Goal: Obtain resource: Obtain resource

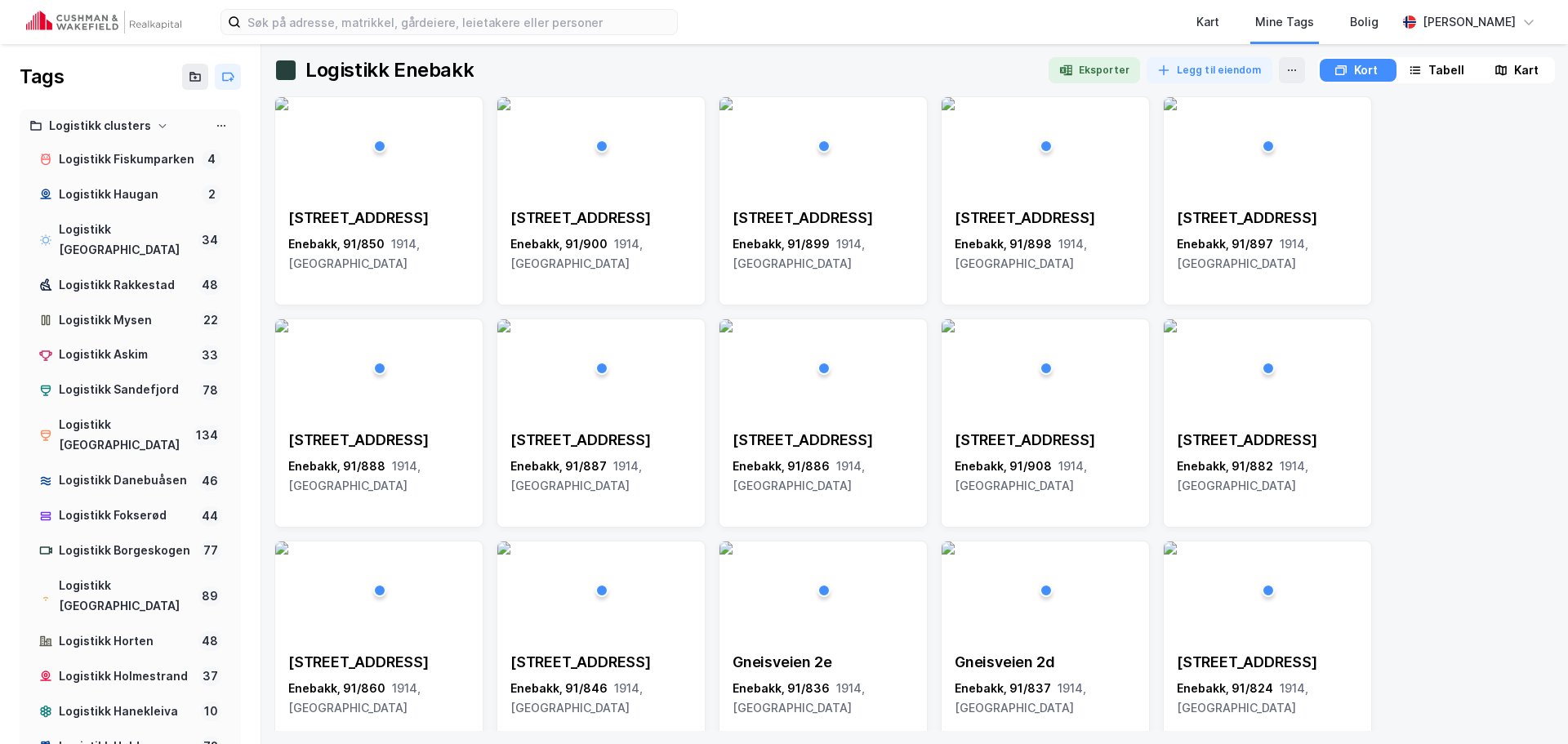
scroll to position [1530, 0]
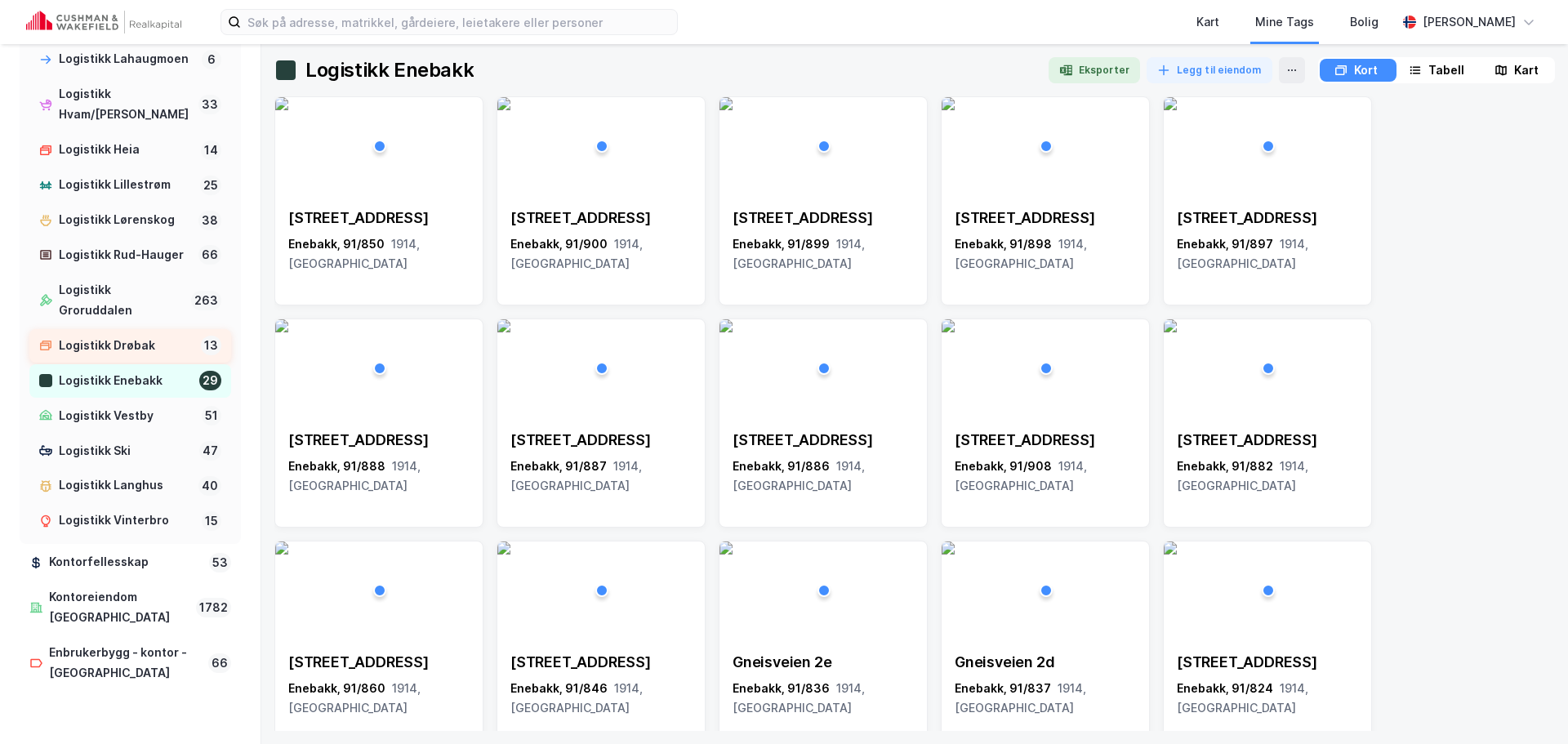
click at [132, 357] on div "Logistikk Drøbak" at bounding box center [127, 346] width 136 height 21
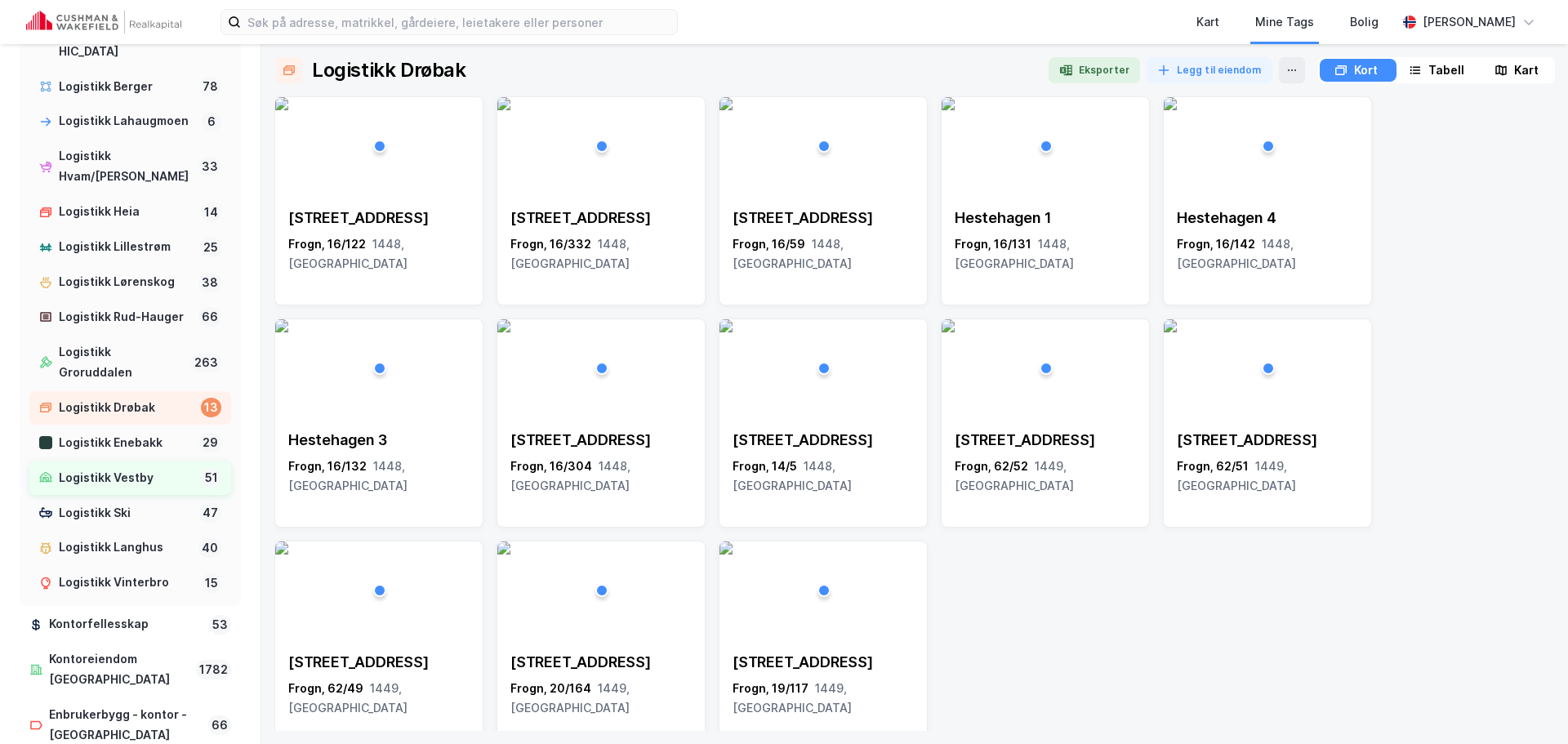
scroll to position [1367, 0]
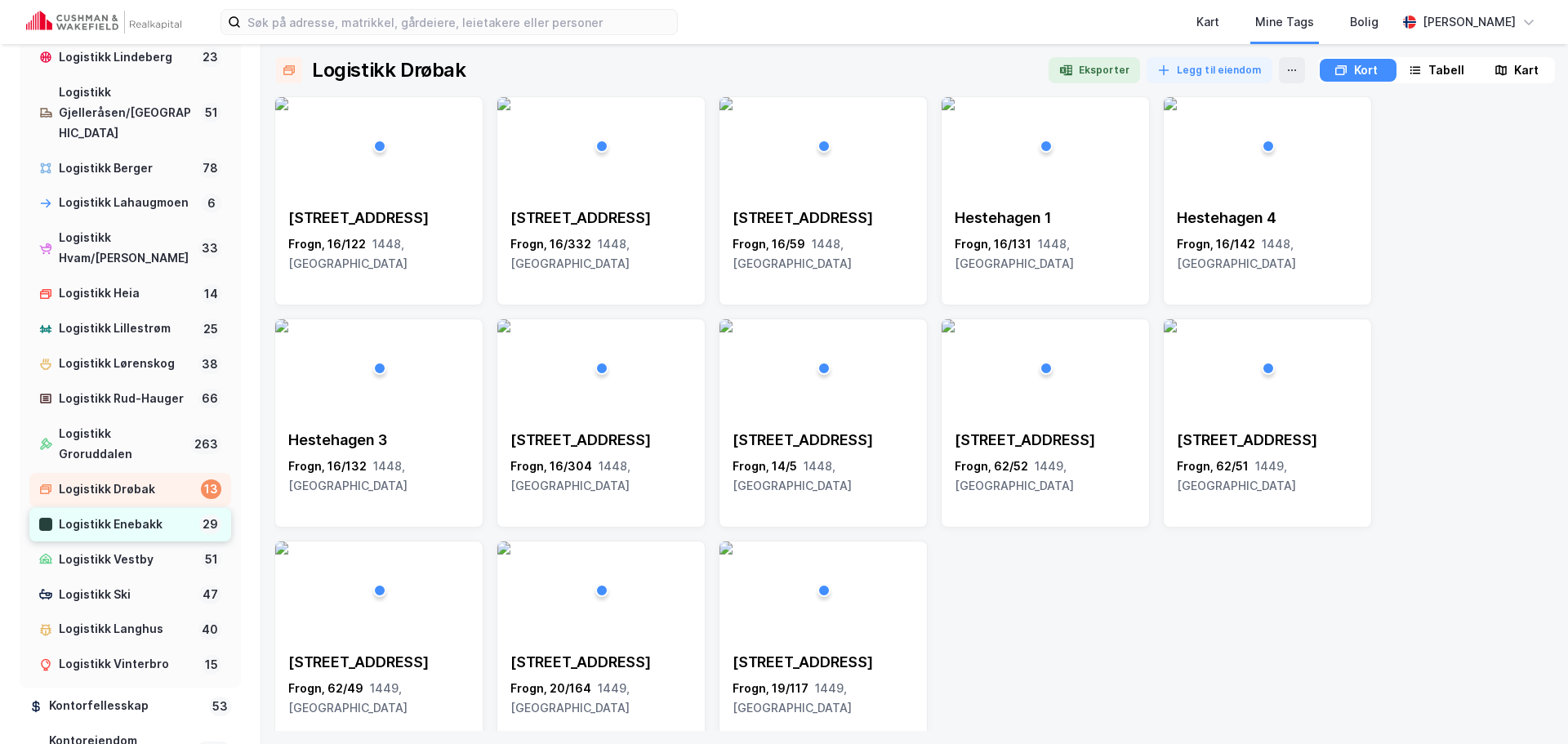
click at [114, 535] on div "Logistikk Enebakk" at bounding box center [126, 525] width 134 height 21
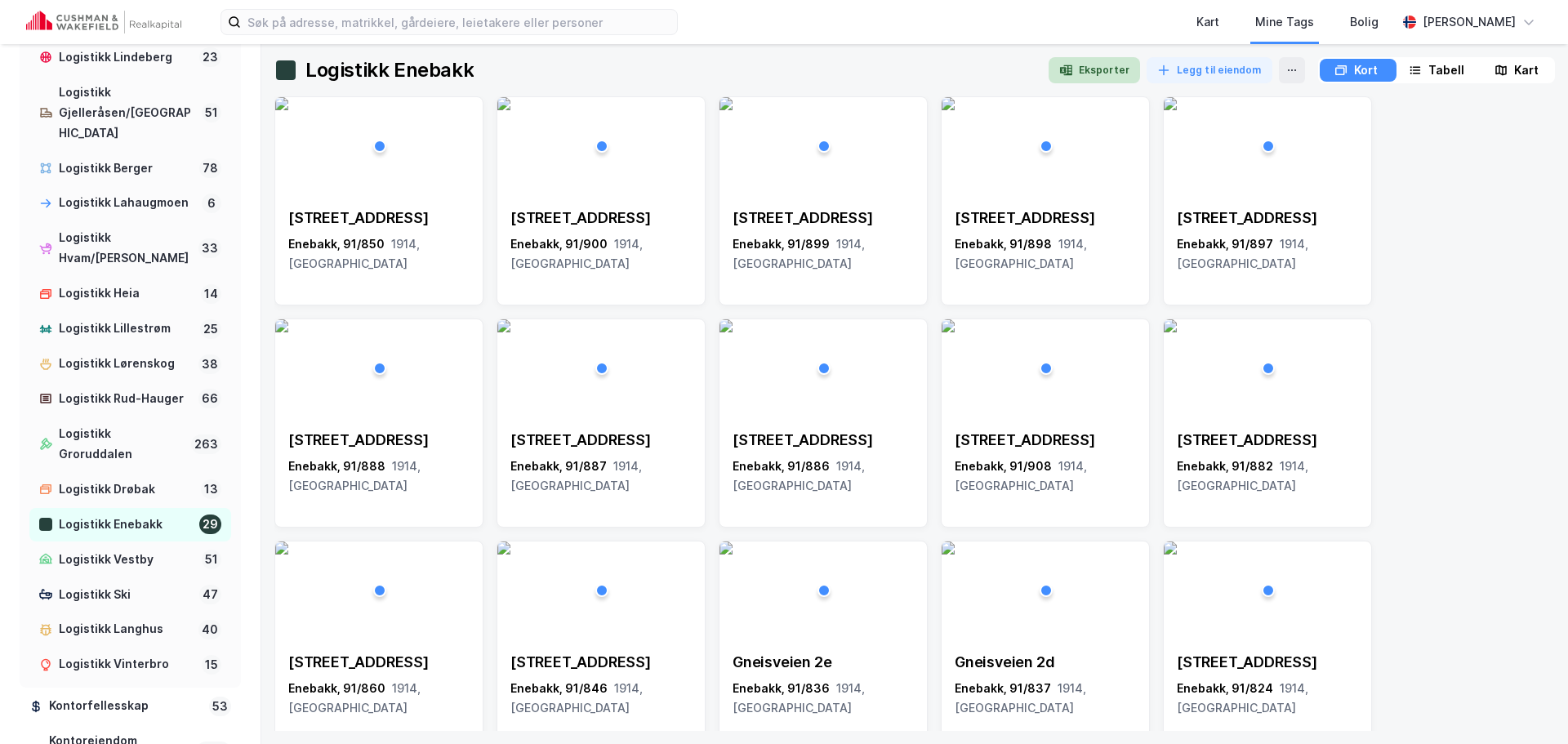
click at [1114, 79] on button "Eksporter" at bounding box center [1095, 71] width 91 height 27
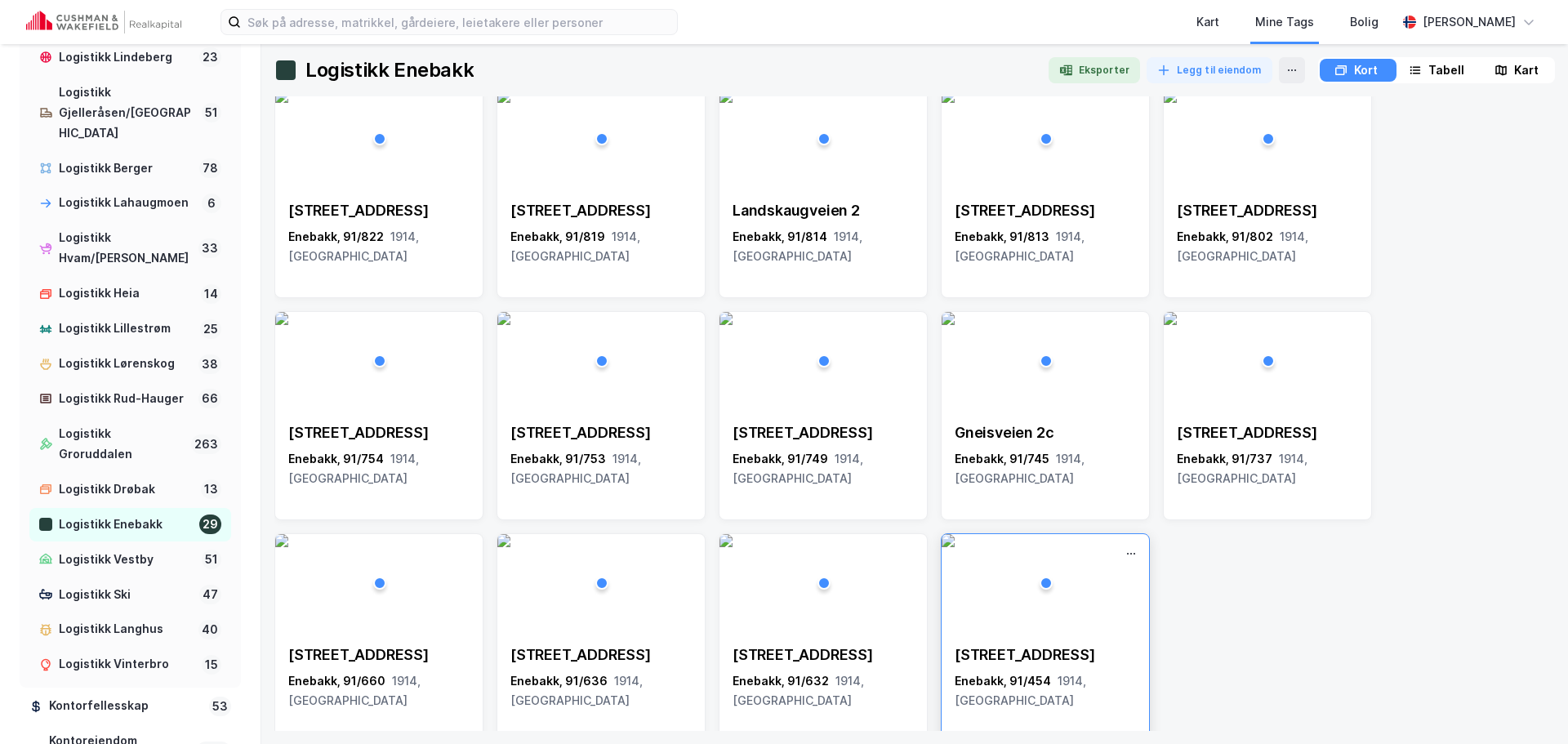
scroll to position [685, 0]
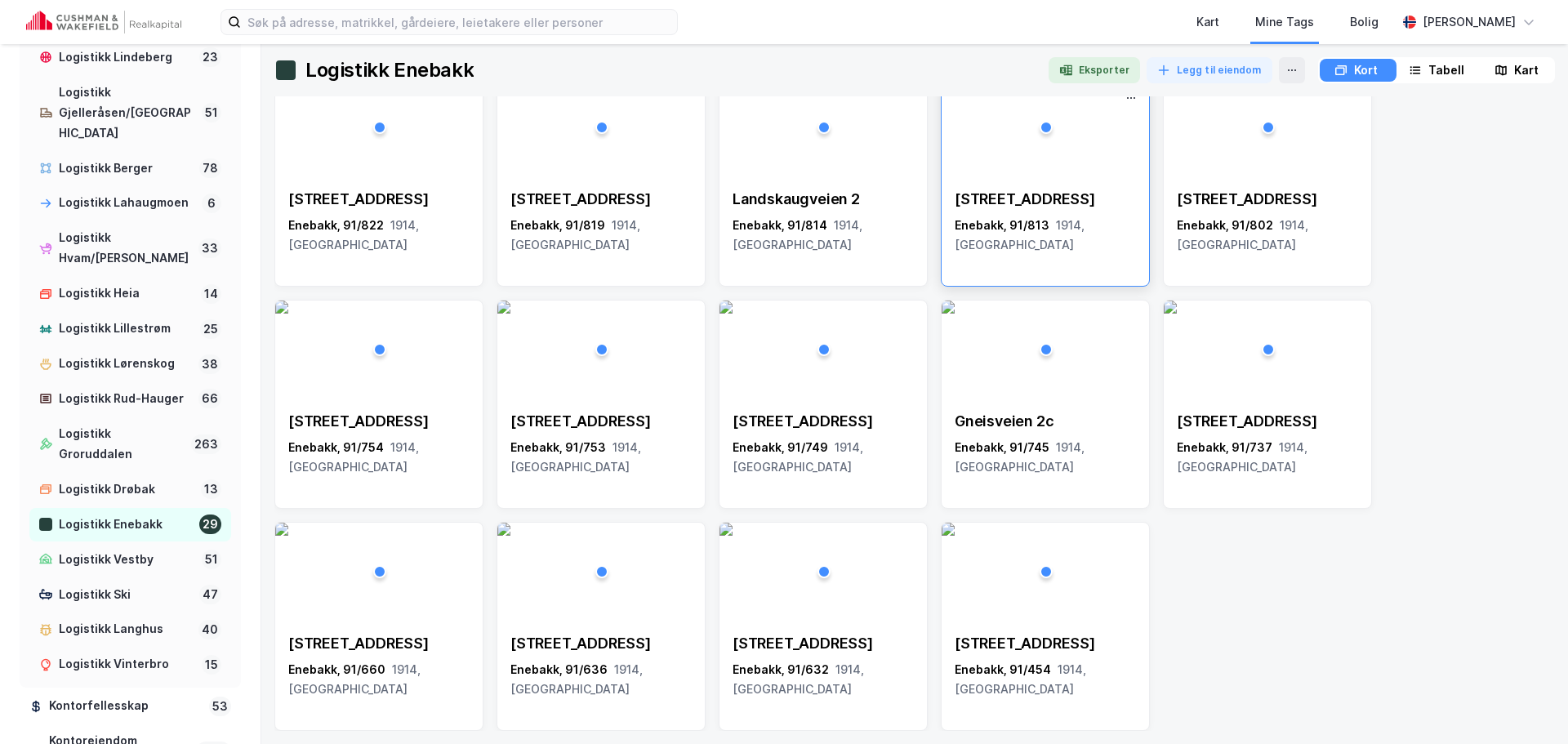
click at [1105, 246] on div "[STREET_ADDRESS] 1914, [GEOGRAPHIC_DATA]" at bounding box center [1046, 222] width 207 height 91
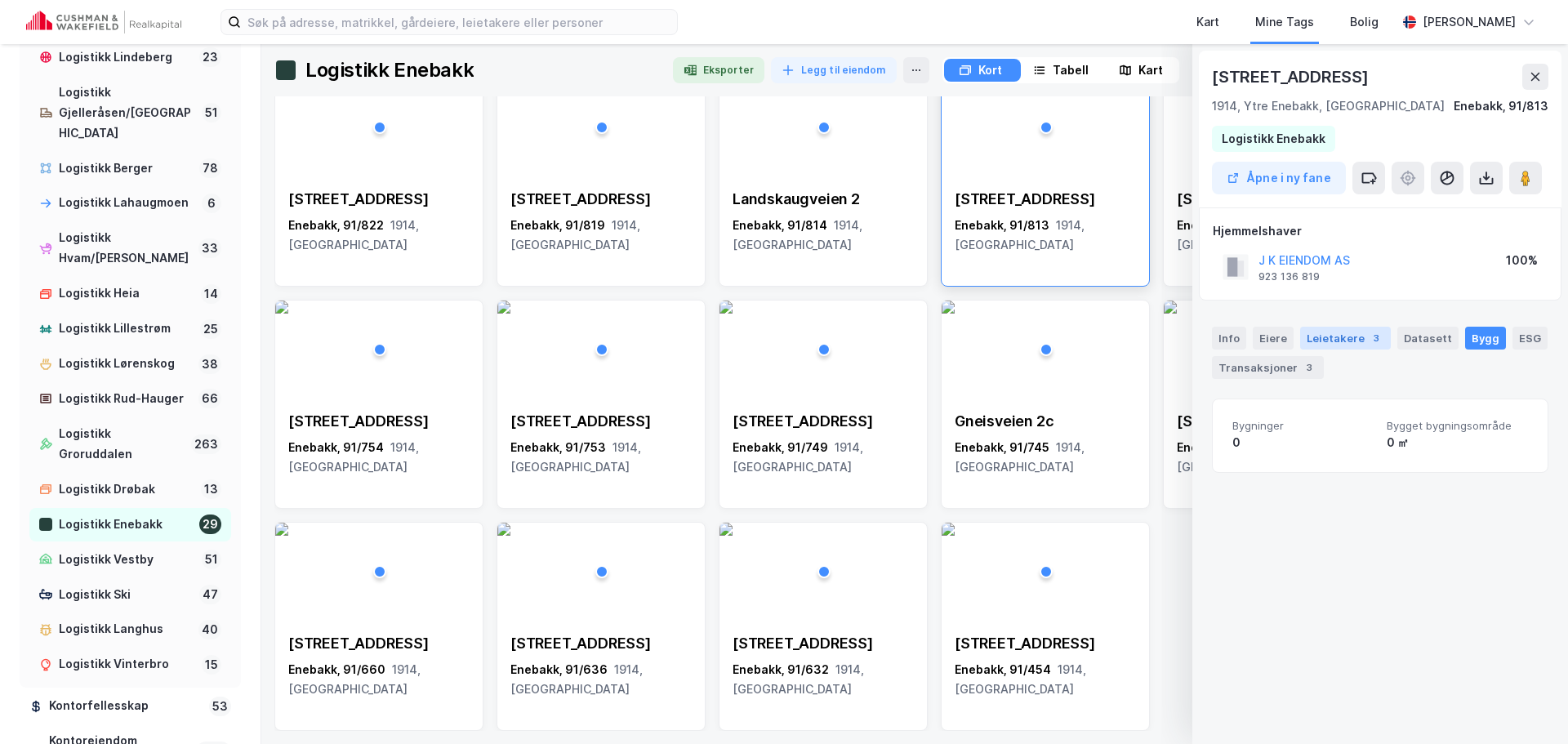
click at [1368, 338] on div "3" at bounding box center [1376, 338] width 17 height 17
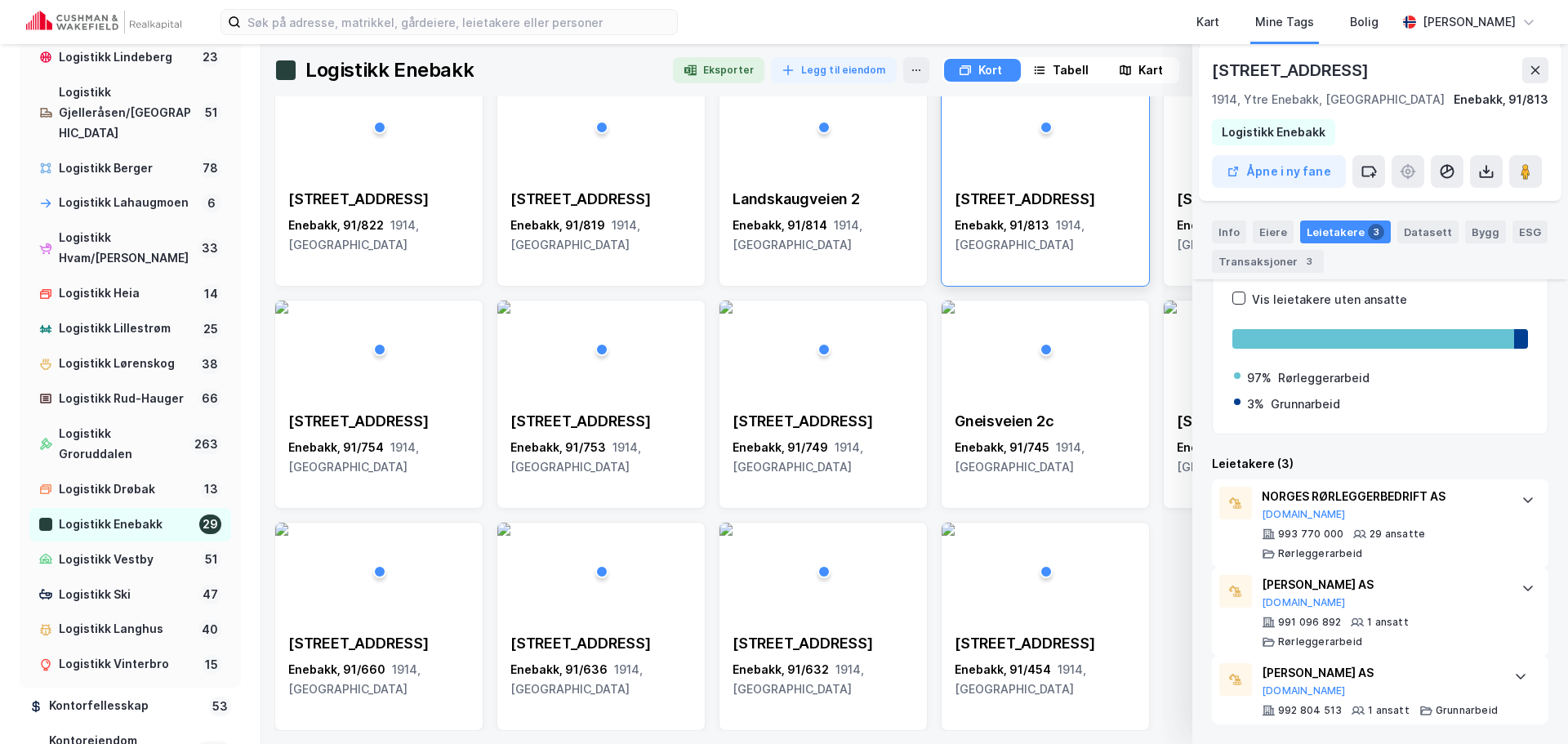
scroll to position [0, 0]
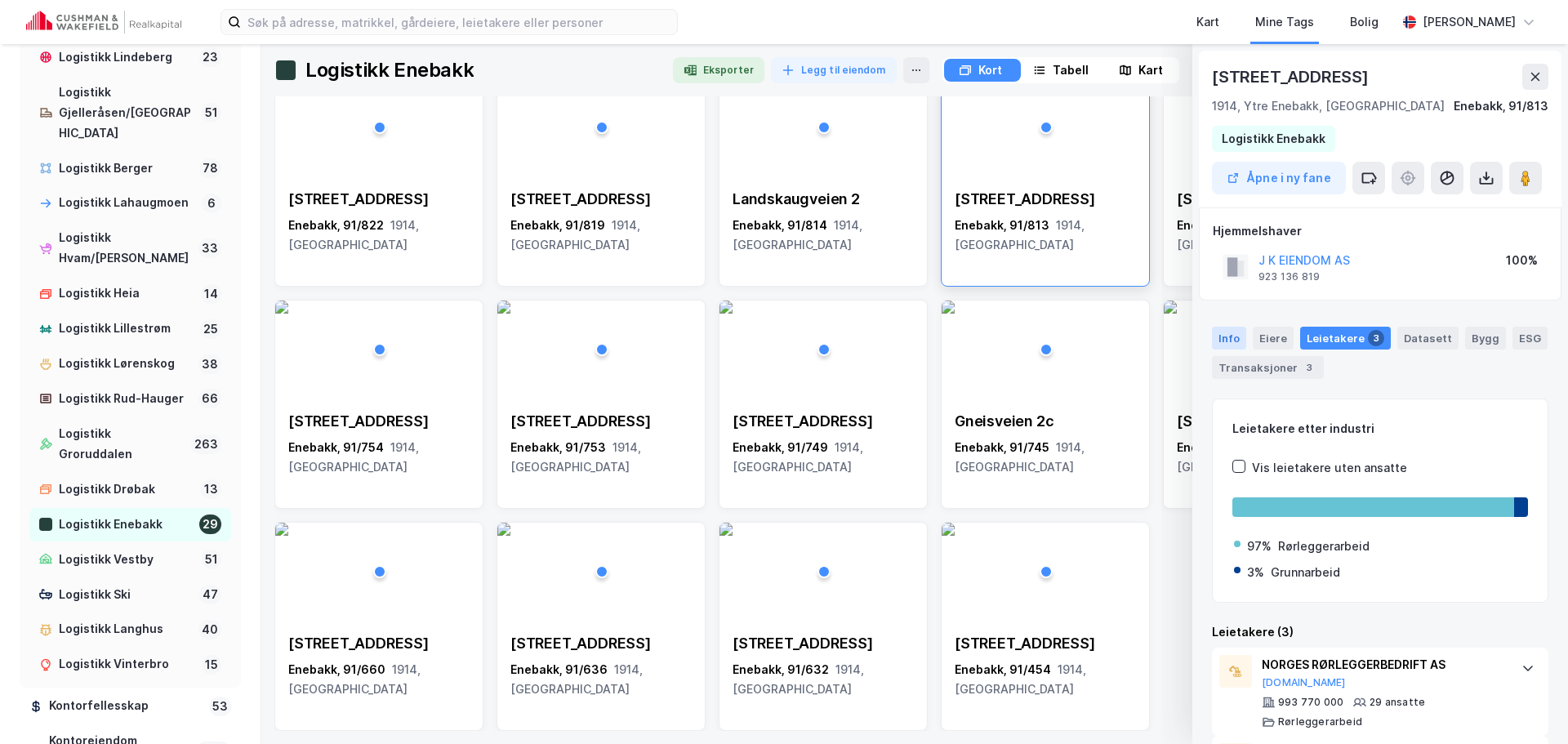
click at [1226, 333] on div "Info" at bounding box center [1229, 338] width 34 height 23
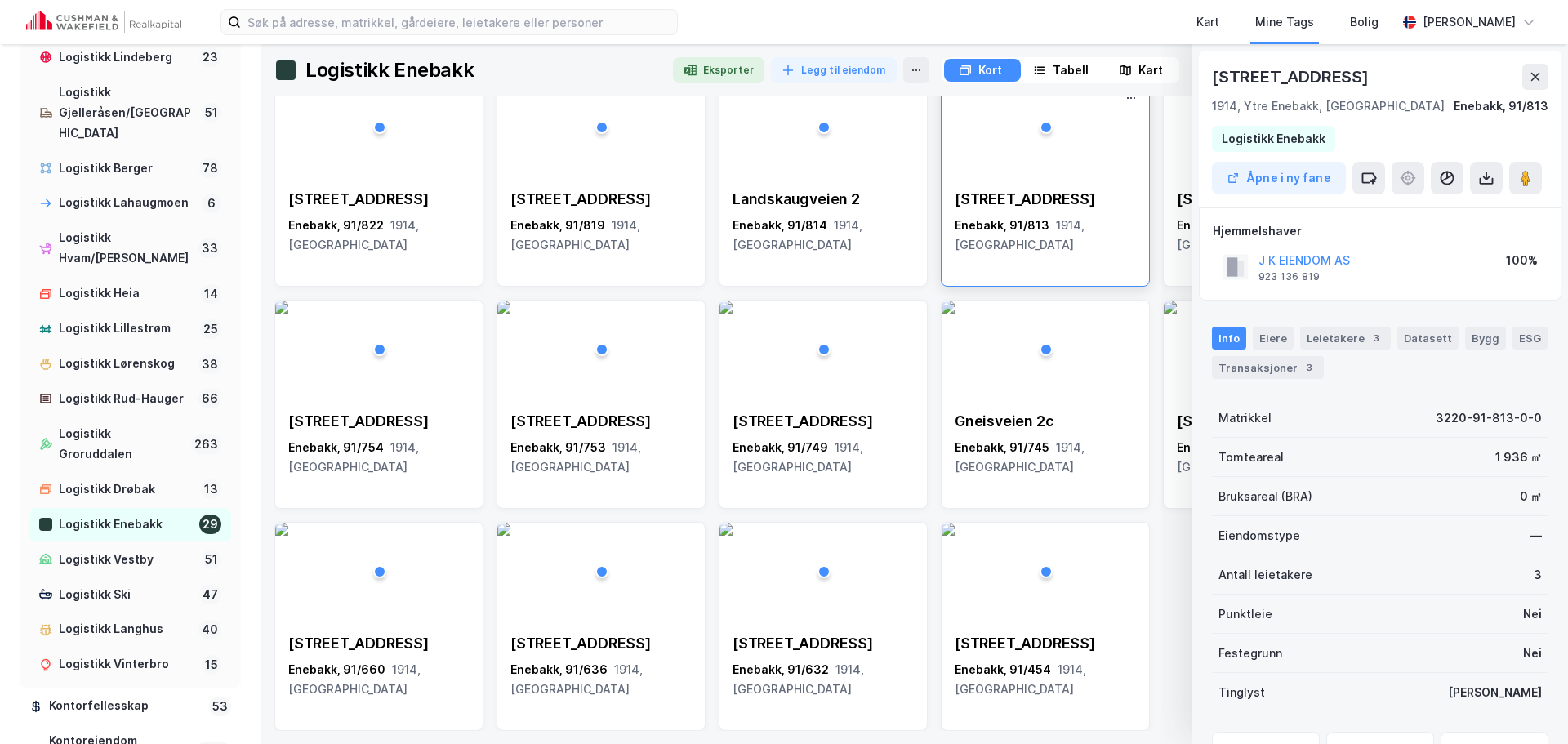
click at [955, 91] on img at bounding box center [949, 85] width 13 height 13
click at [1328, 185] on button "Åpne i ny fane" at bounding box center [1279, 177] width 134 height 32
click at [119, 500] on div "Logistikk Drøbak" at bounding box center [127, 489] width 136 height 21
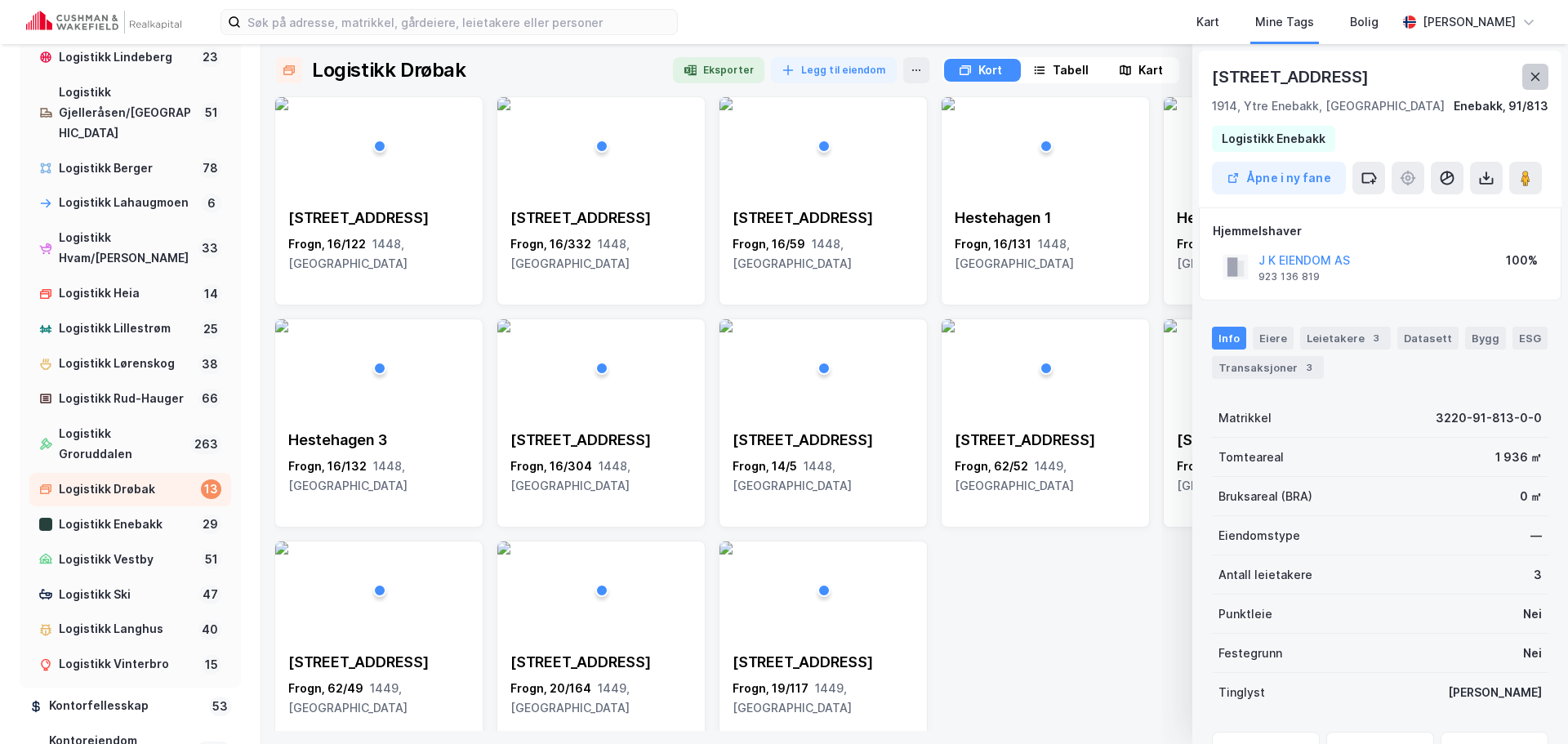
click at [1531, 77] on icon at bounding box center [1536, 77] width 13 height 13
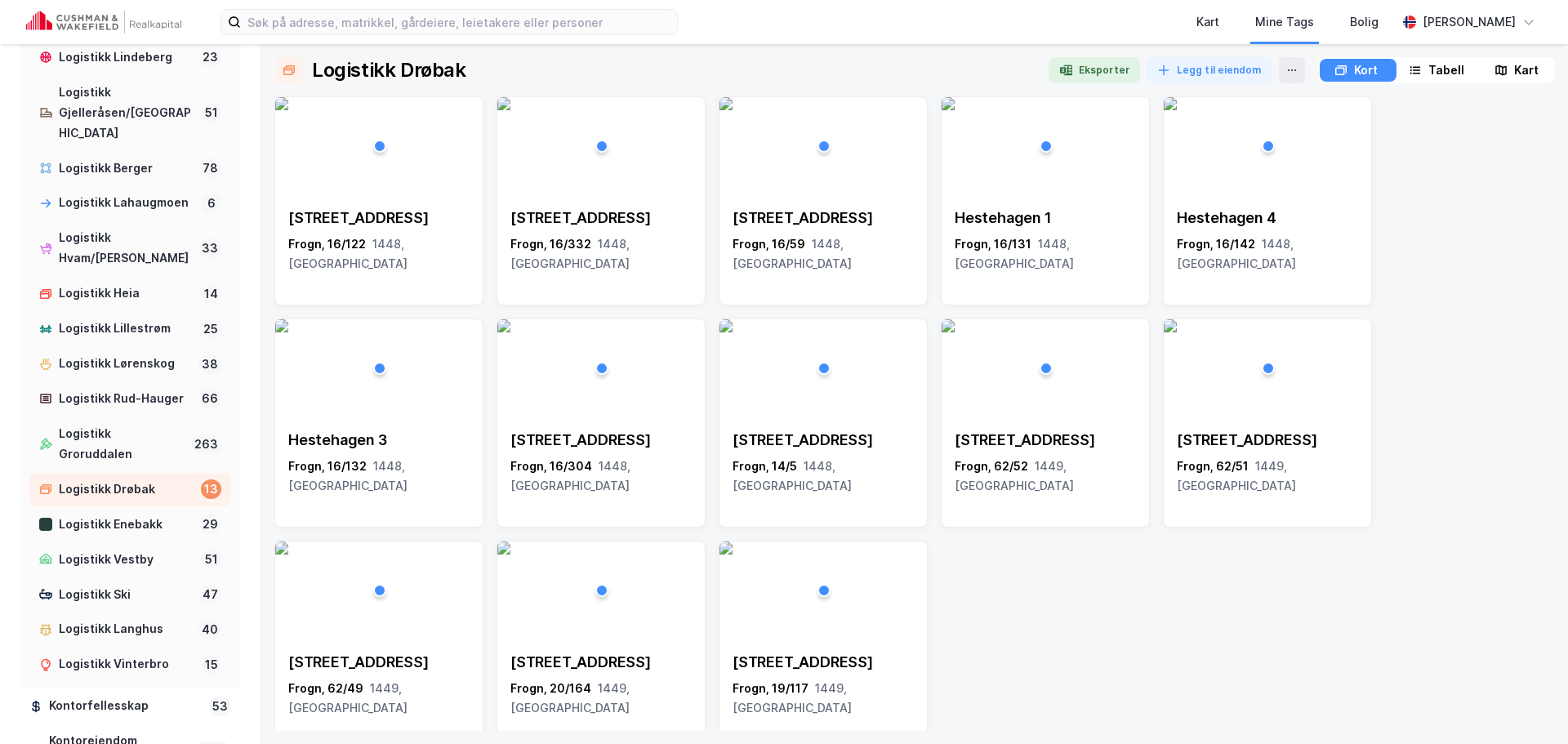
drag, startPoint x: 1501, startPoint y: 177, endPoint x: 1460, endPoint y: 119, distance: 71.0
click at [1500, 177] on div "Holterkollveien 7 Frogn, 16/122 1448, Akershus Holterkollveien 7b Frogn, 16/332…" at bounding box center [915, 423] width 1281 height 654
click at [1089, 63] on button "Eksporter" at bounding box center [1095, 71] width 91 height 27
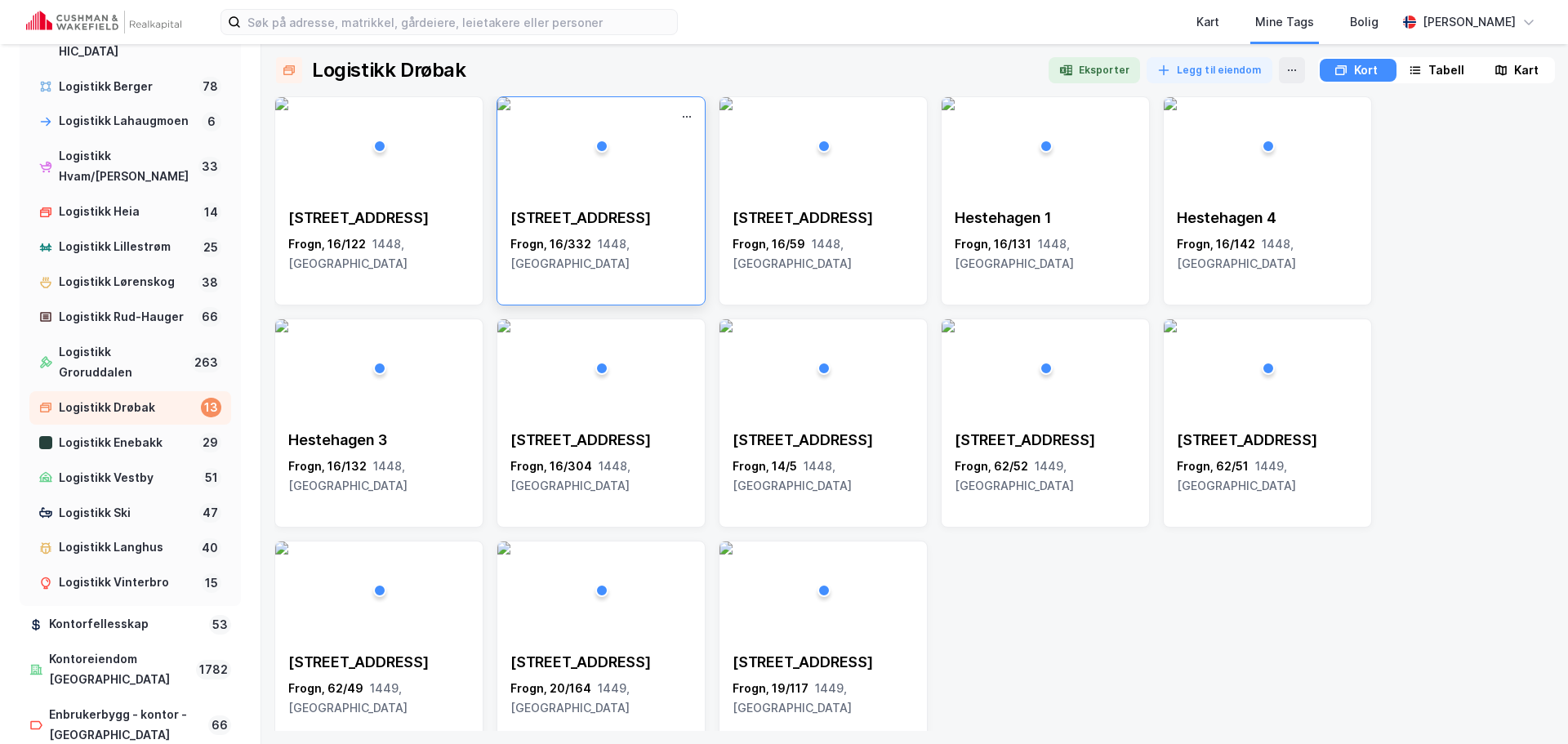
click at [630, 243] on span "1448, [GEOGRAPHIC_DATA]" at bounding box center [570, 254] width 119 height 33
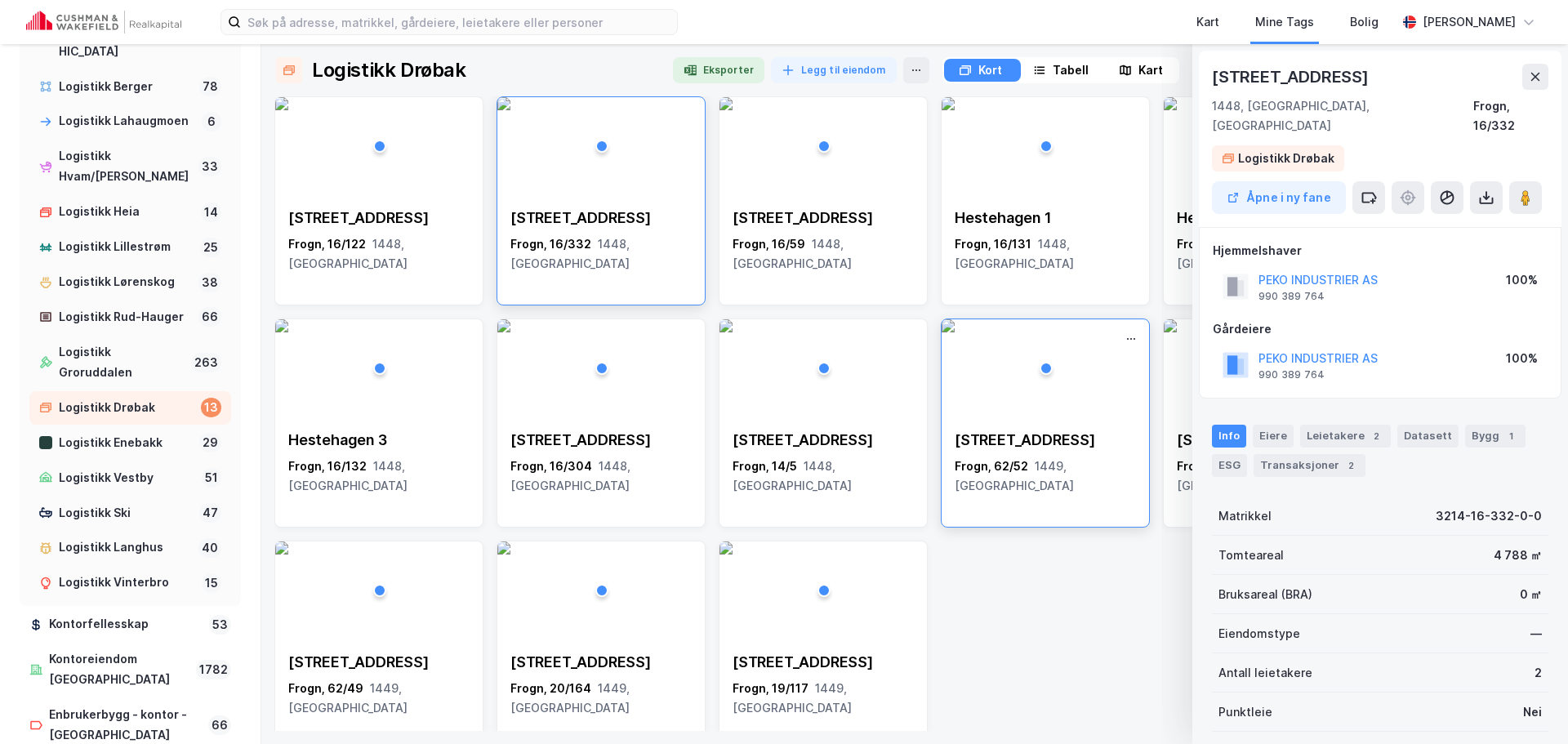
scroll to position [4, 0]
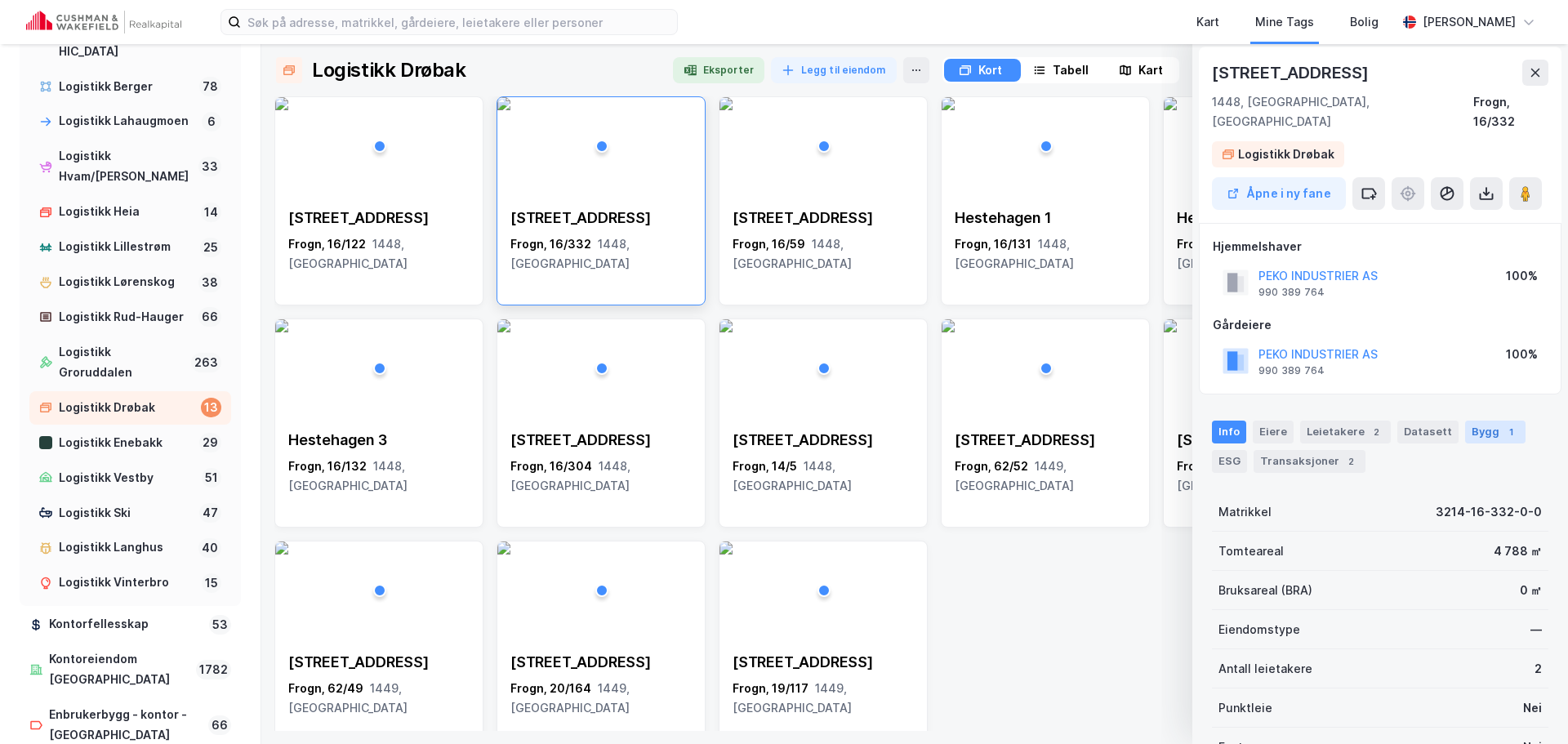
click at [1503, 424] on div "1" at bounding box center [1512, 432] width 17 height 17
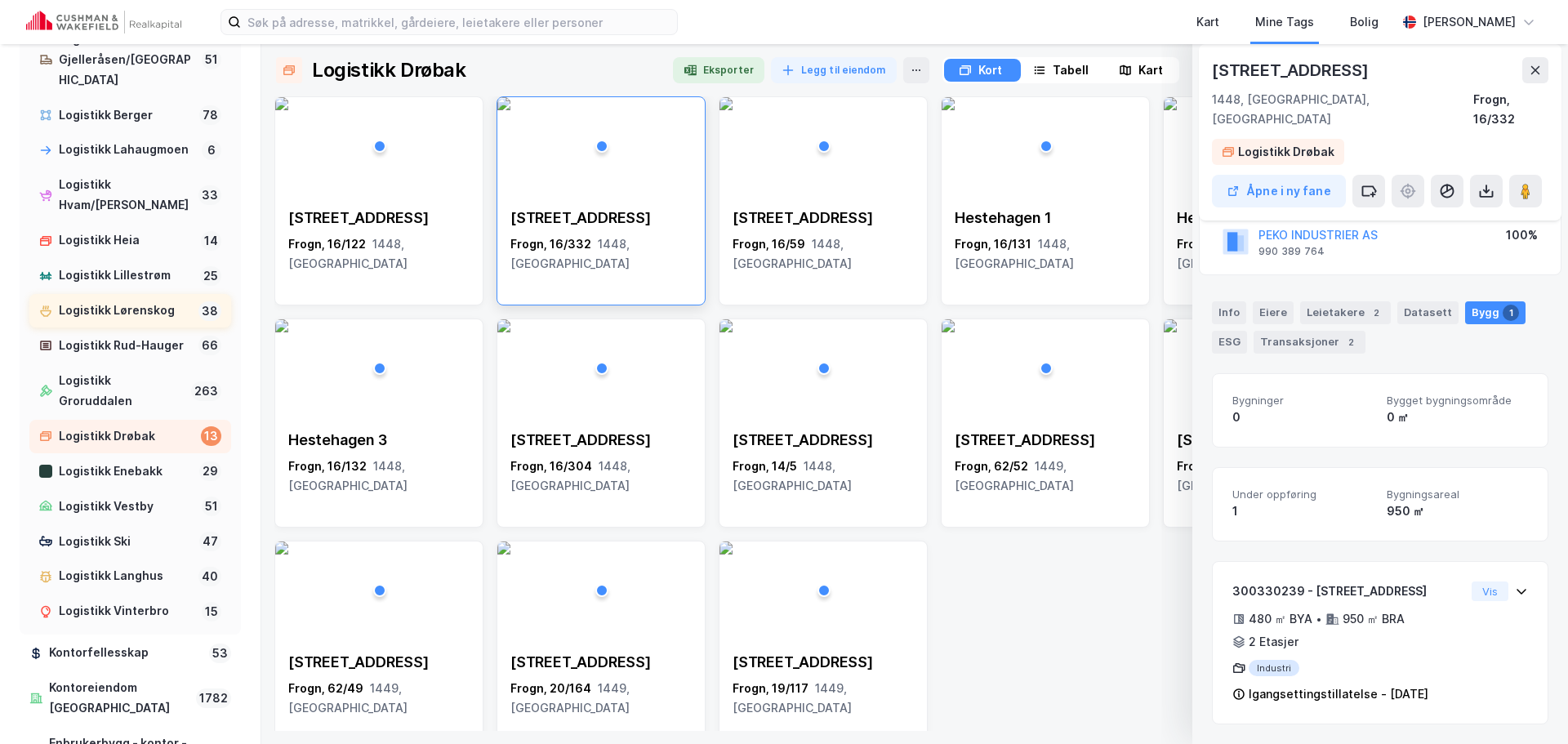
scroll to position [1449, 0]
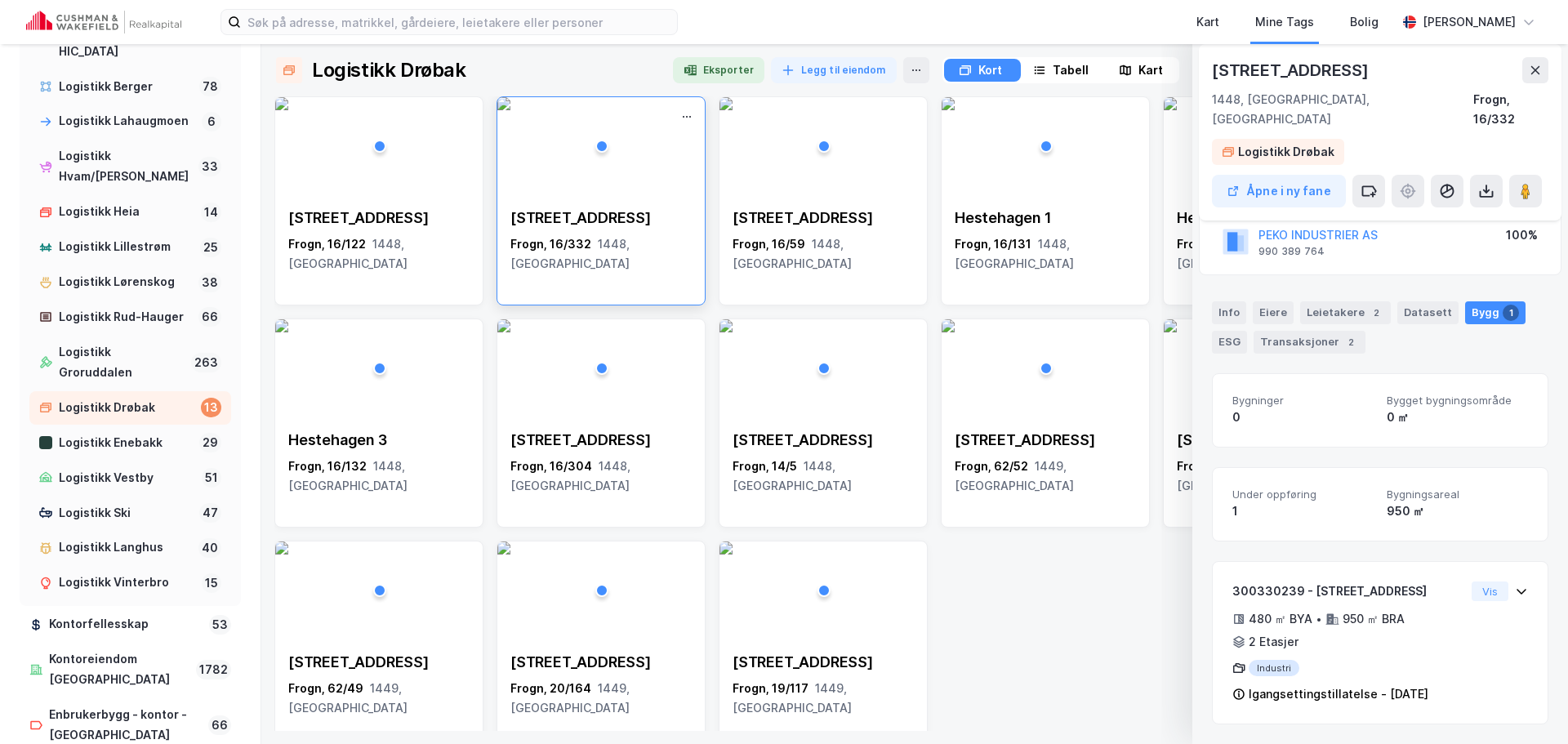
click at [511, 110] on img at bounding box center [504, 104] width 13 height 13
click at [1290, 175] on button "Åpne i ny fane" at bounding box center [1279, 191] width 134 height 32
click at [1532, 70] on icon at bounding box center [1536, 71] width 13 height 13
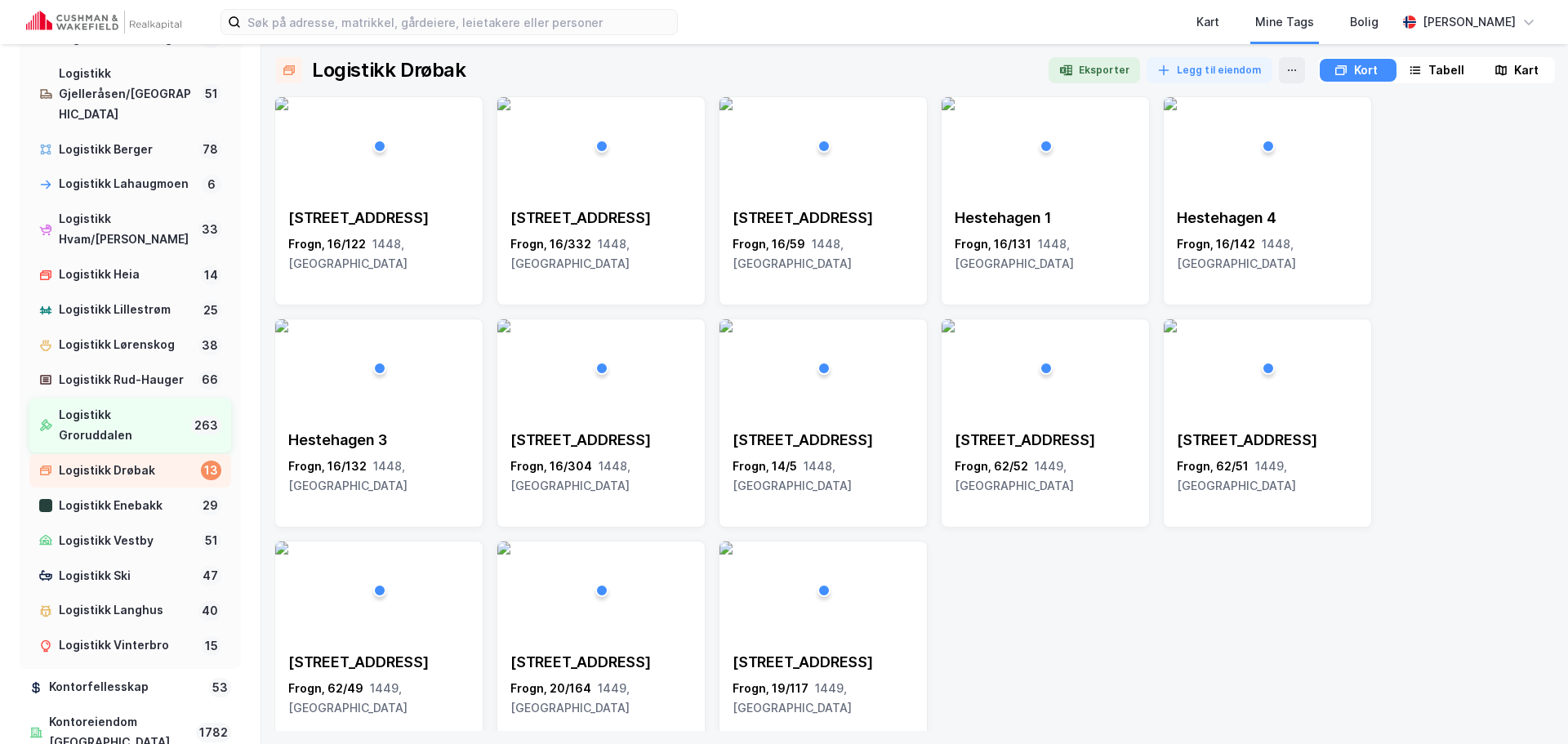
scroll to position [1367, 0]
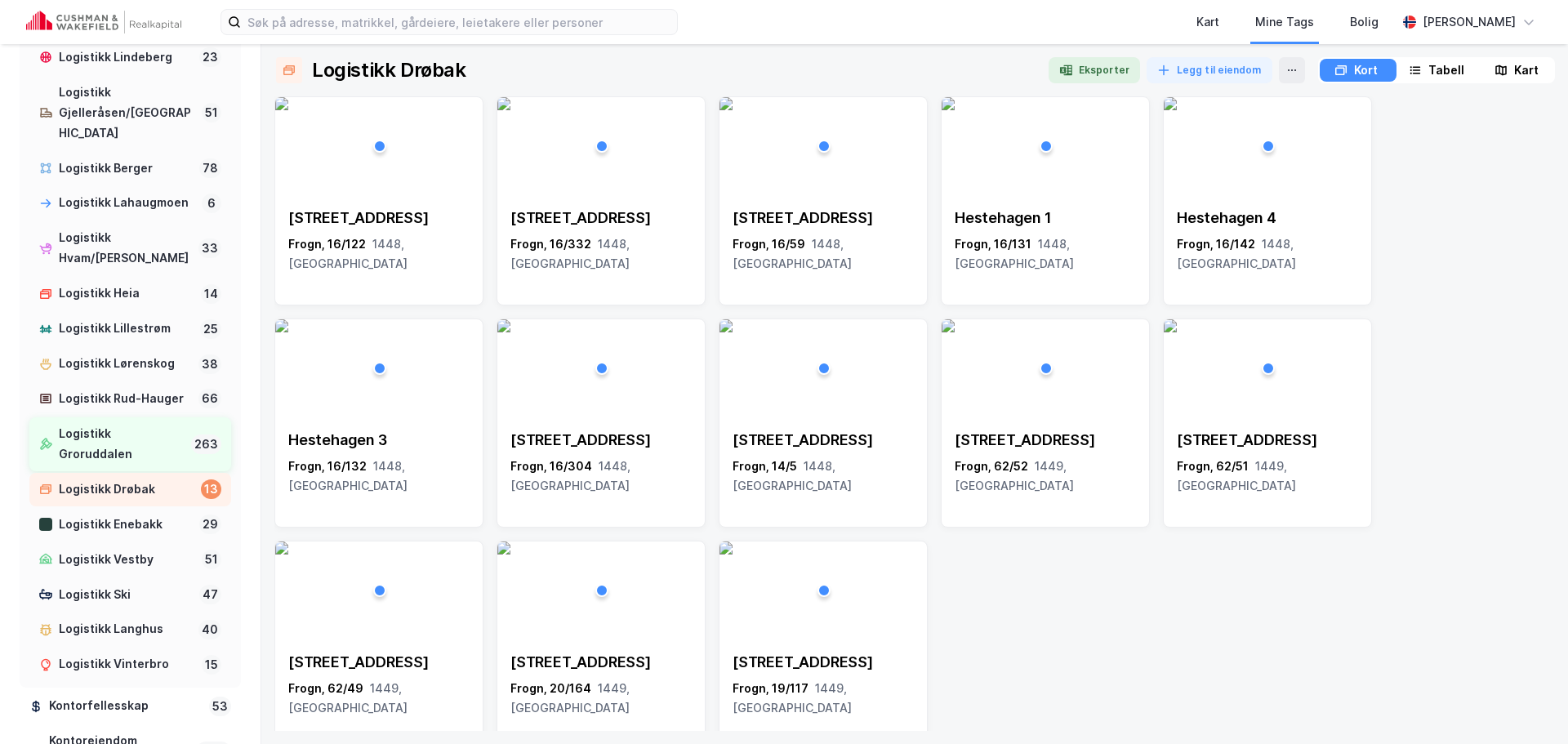
click at [101, 465] on div "Logistikk Groruddalen" at bounding box center [122, 444] width 126 height 41
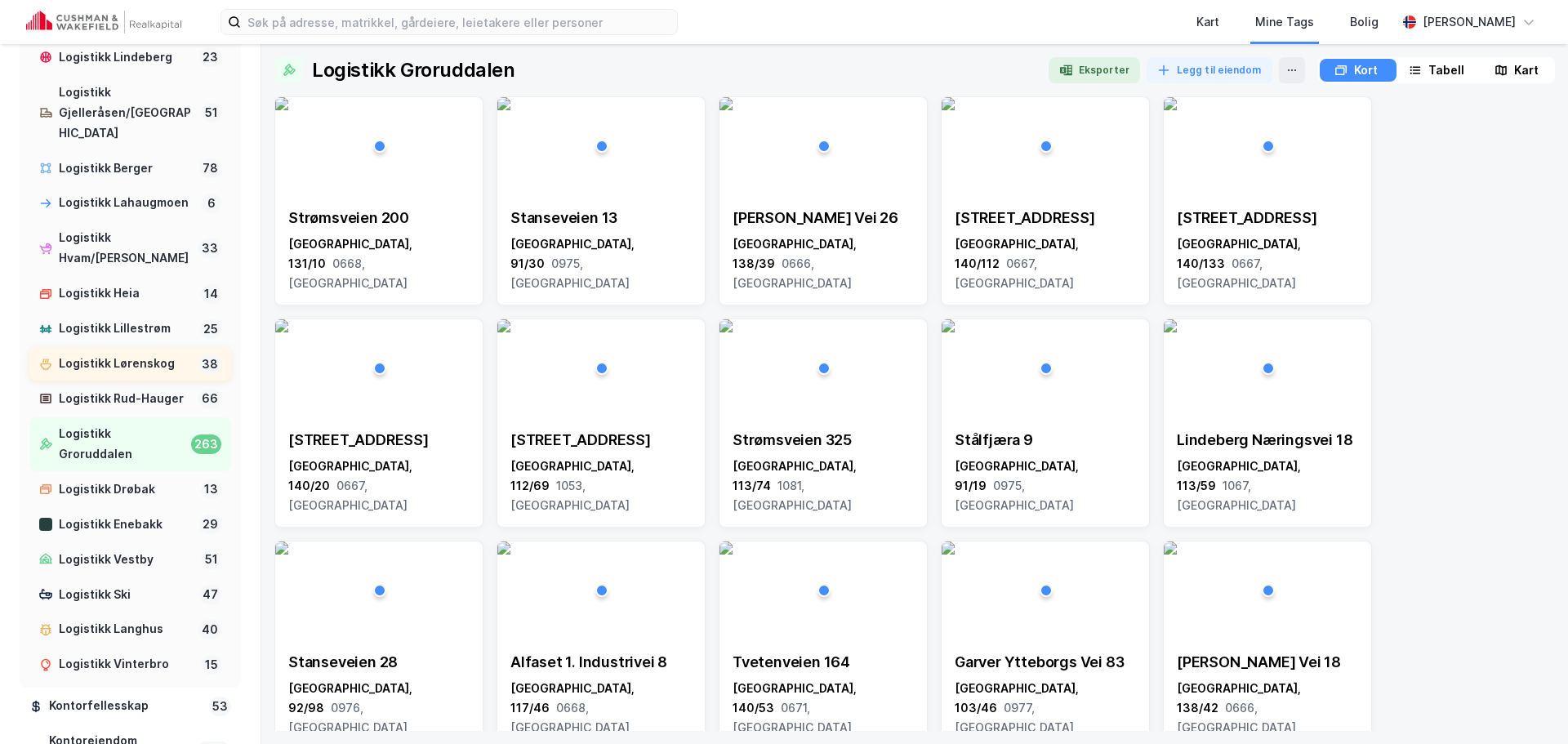
click at [143, 374] on div "Logistikk Lørenskog" at bounding box center [125, 364] width 133 height 21
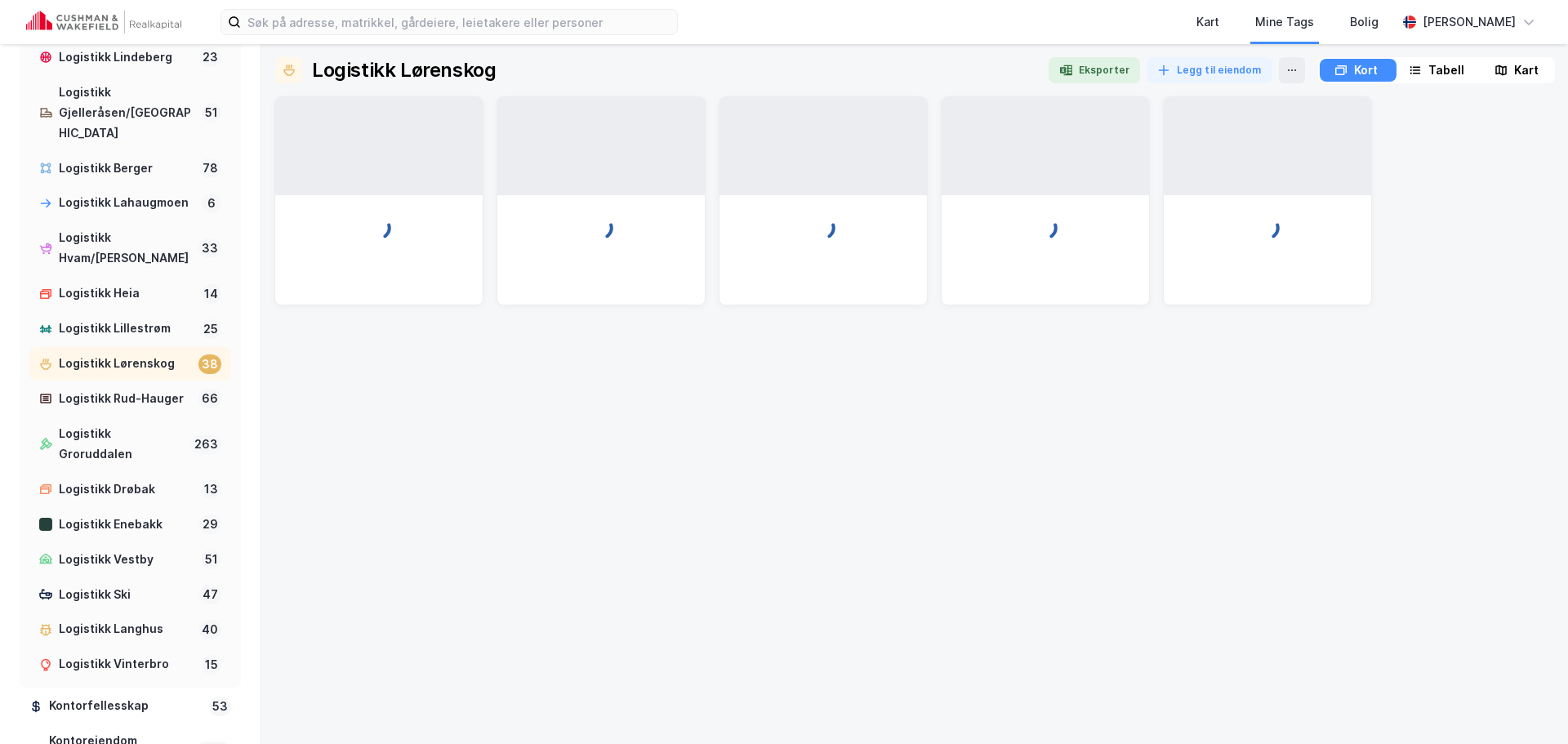
click at [143, 374] on div "Logistikk Lørenskog" at bounding box center [125, 364] width 133 height 21
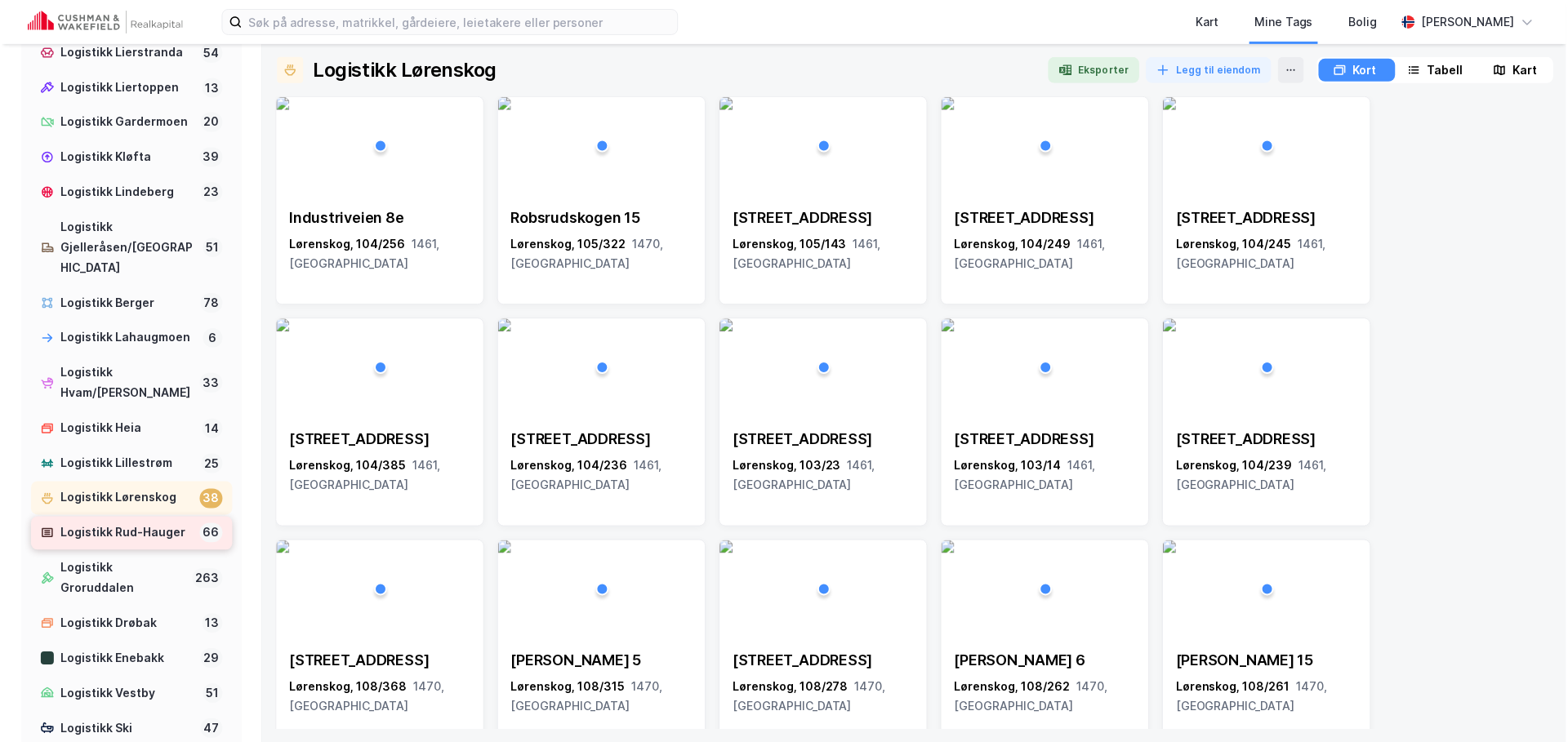
scroll to position [1203, 0]
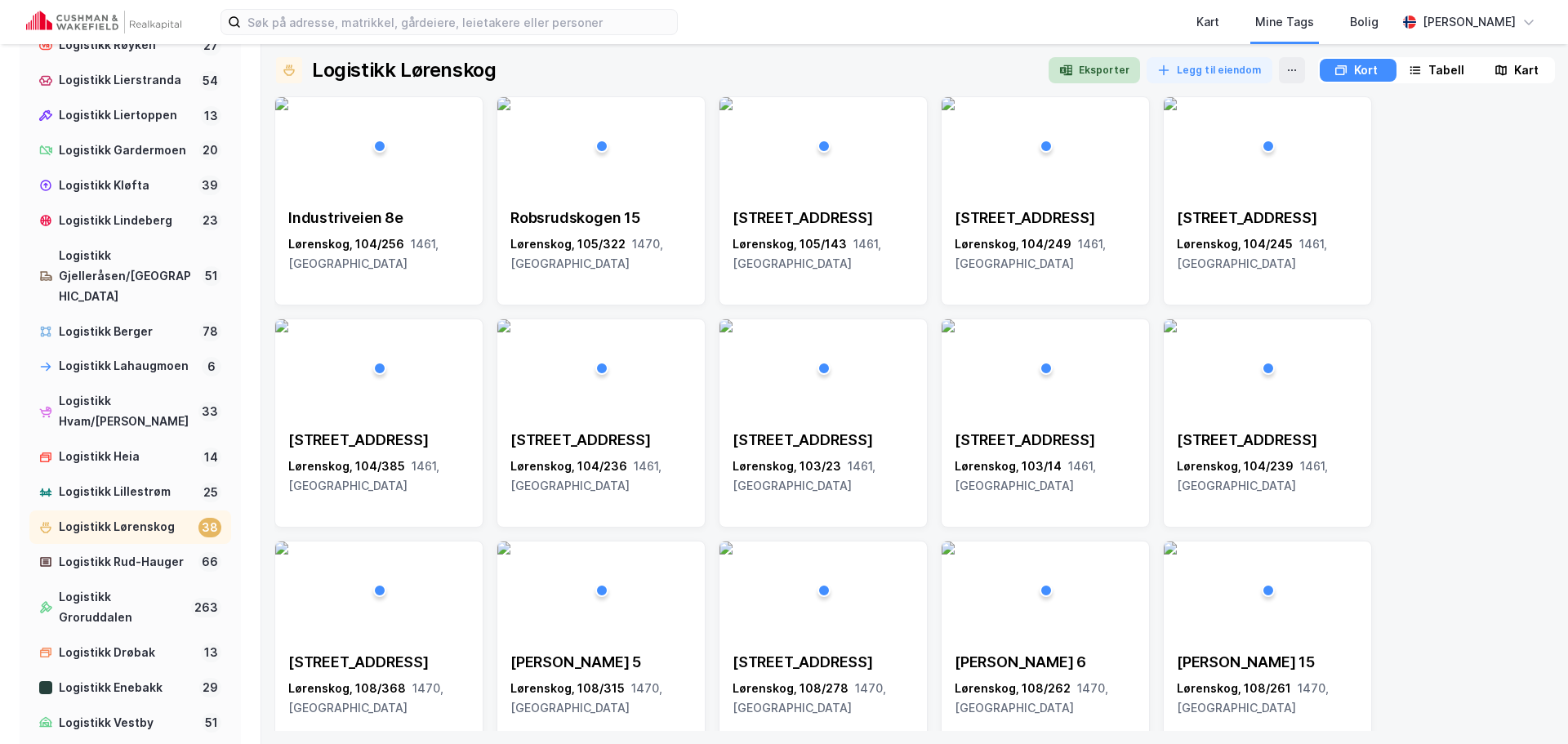
click at [1116, 64] on button "Eksporter" at bounding box center [1095, 71] width 91 height 27
click at [124, 503] on div "Logistikk Lillestrøm" at bounding box center [126, 492] width 135 height 21
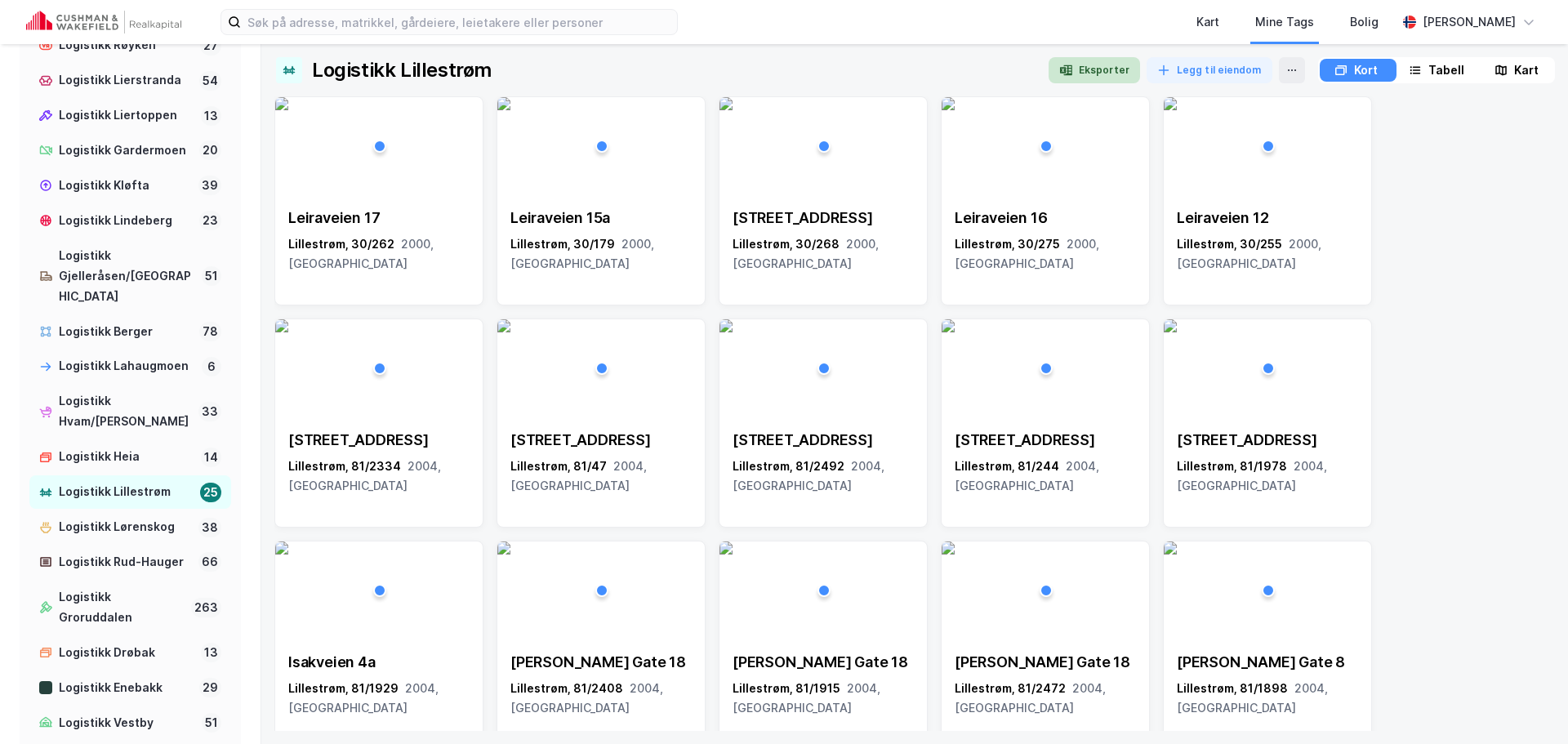
click at [1109, 60] on button "Eksporter" at bounding box center [1095, 71] width 91 height 27
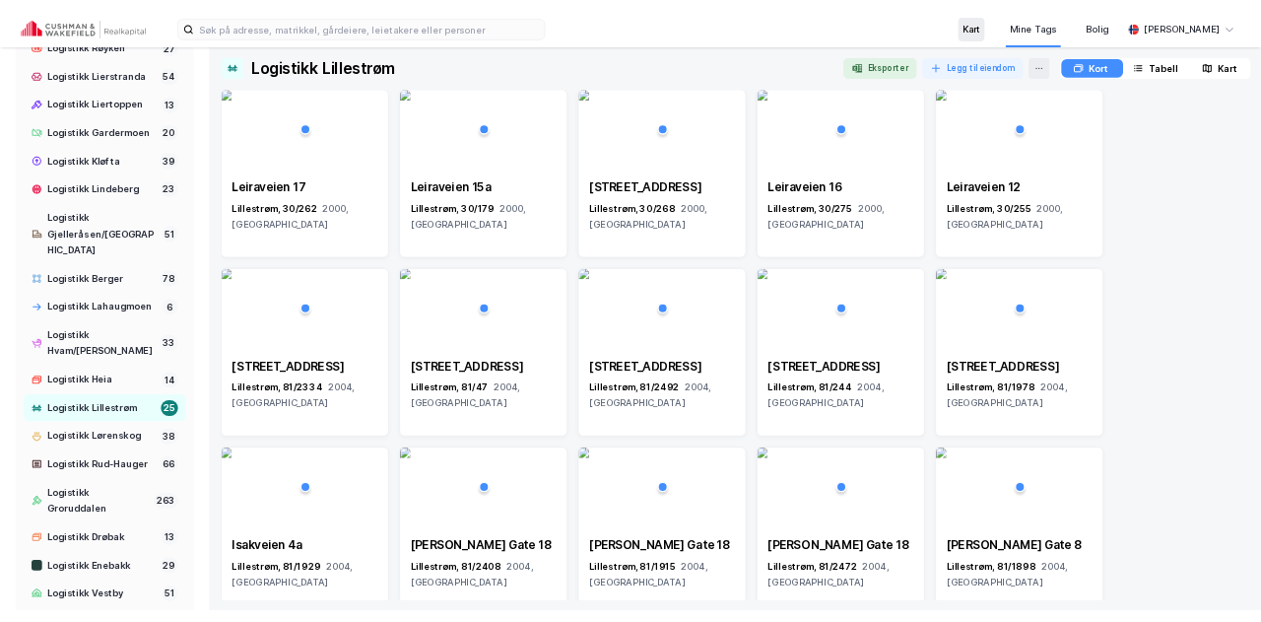
scroll to position [1451, 0]
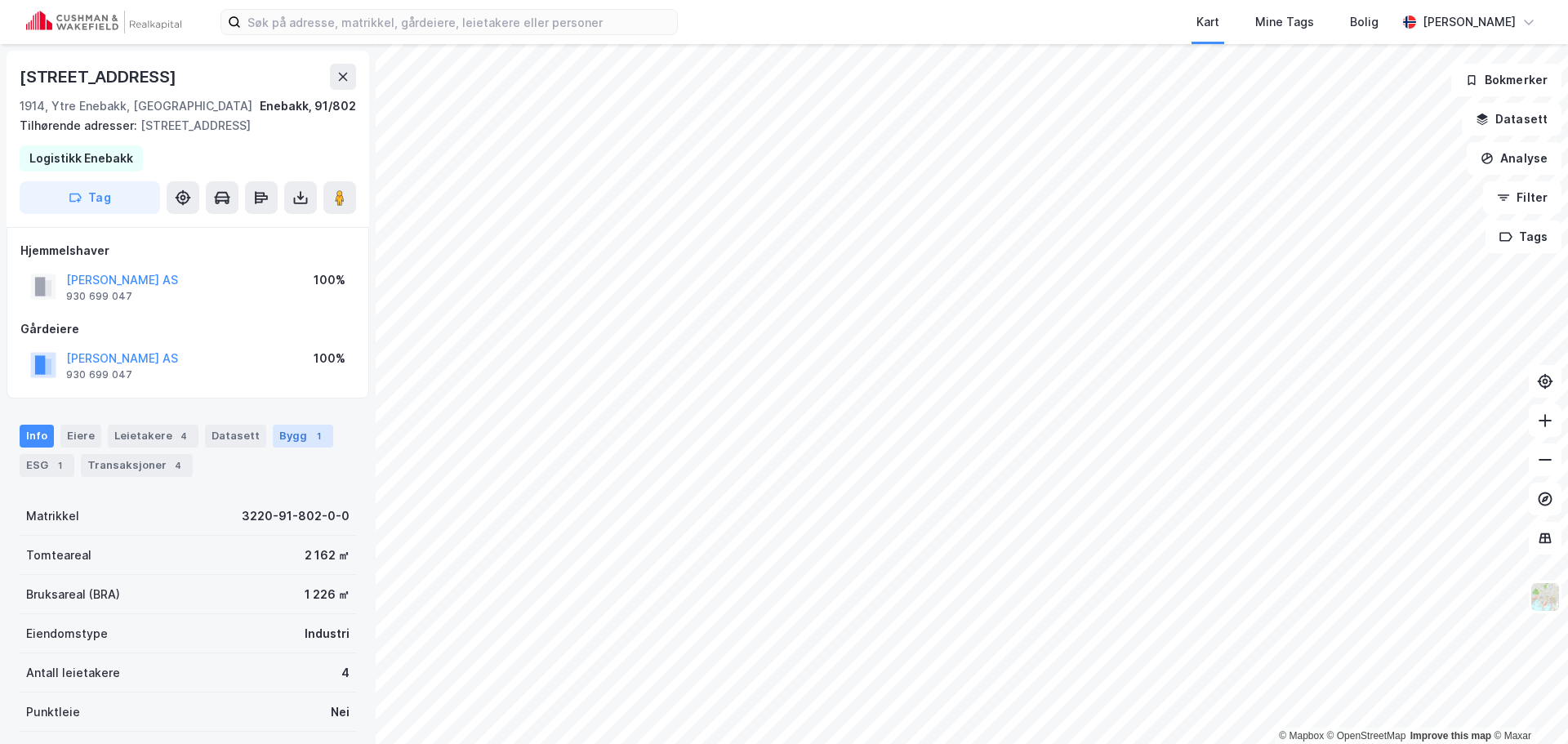
click at [303, 427] on div "Bygg 1" at bounding box center [303, 436] width 61 height 23
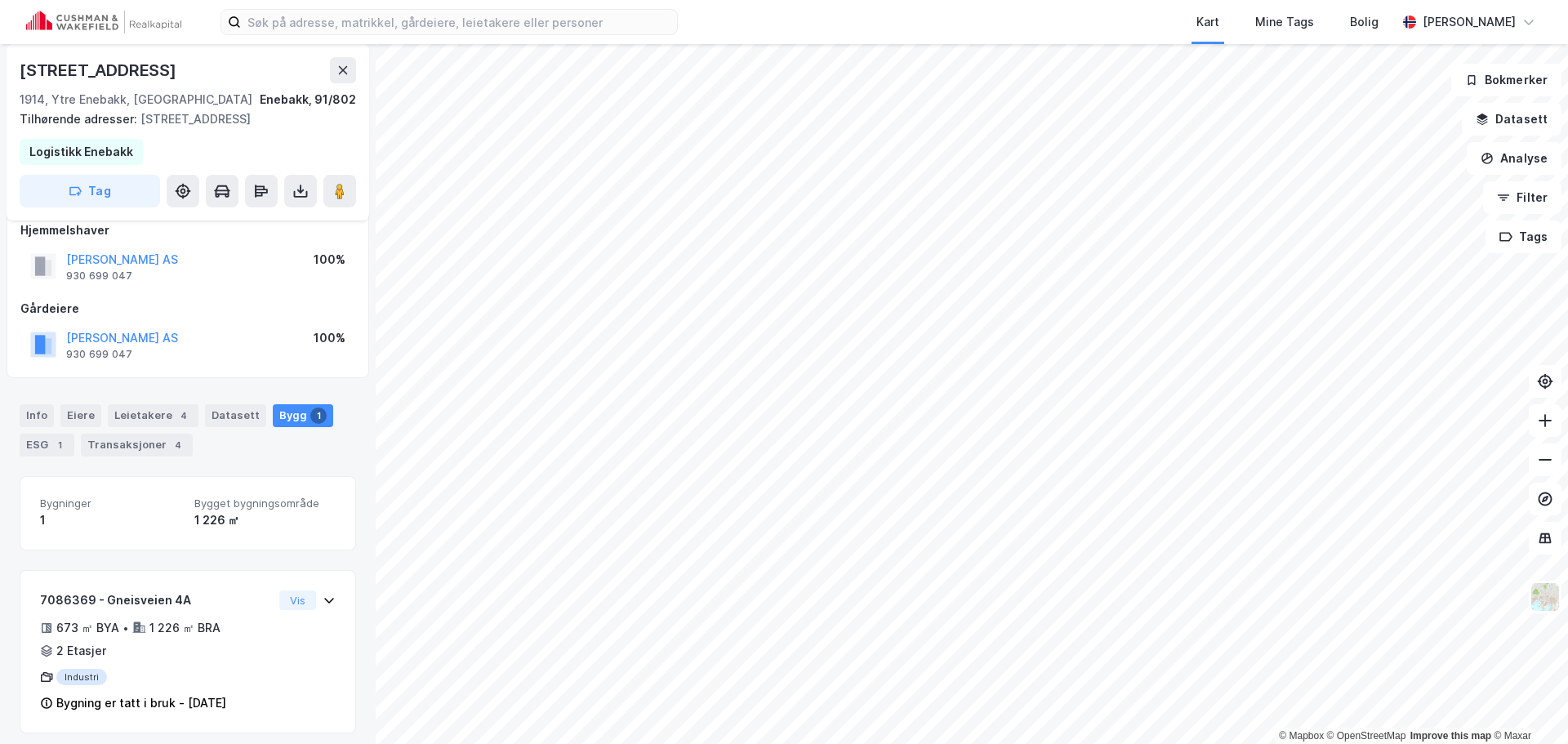
scroll to position [29, 0]
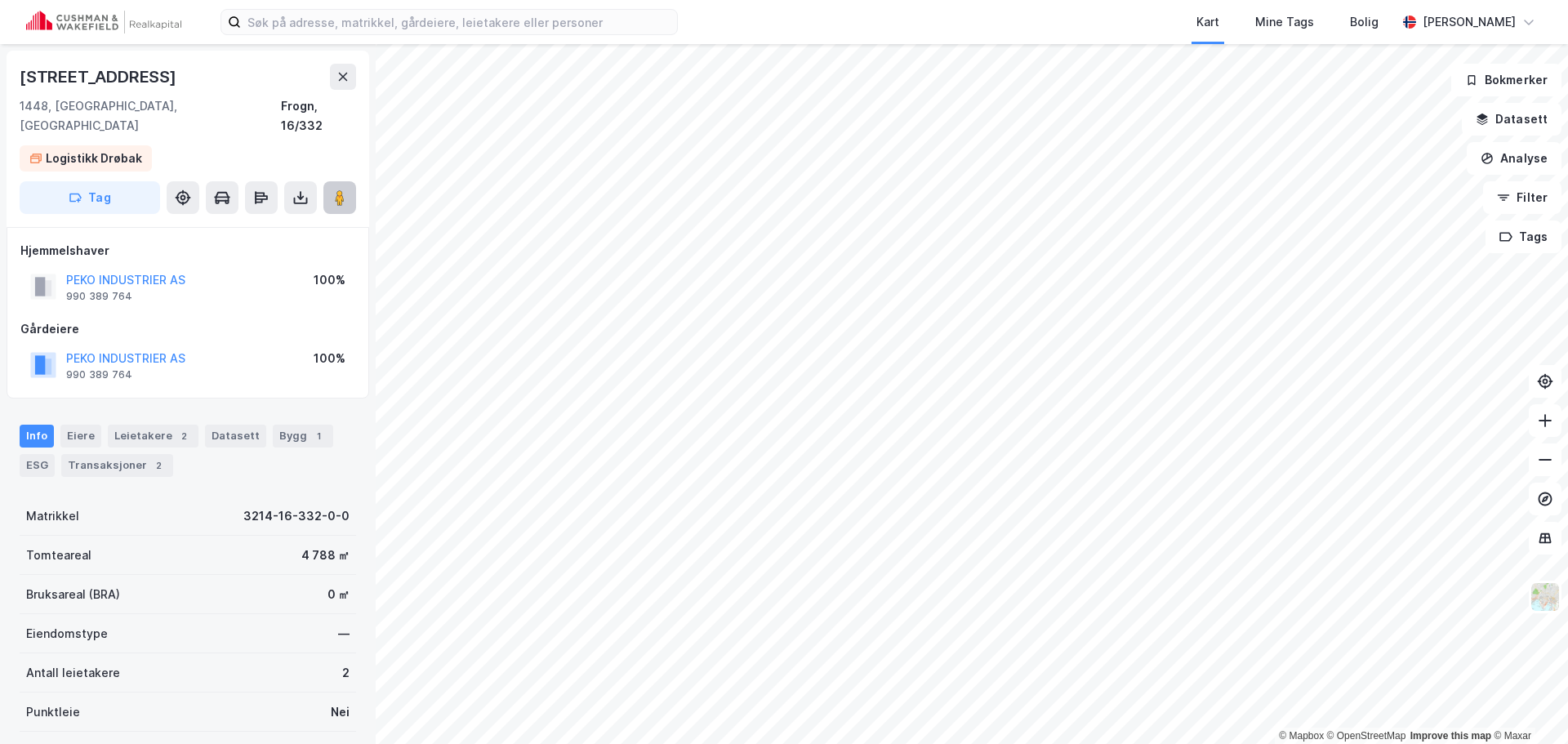
click at [346, 190] on icon at bounding box center [340, 198] width 17 height 17
